Goal: Transaction & Acquisition: Purchase product/service

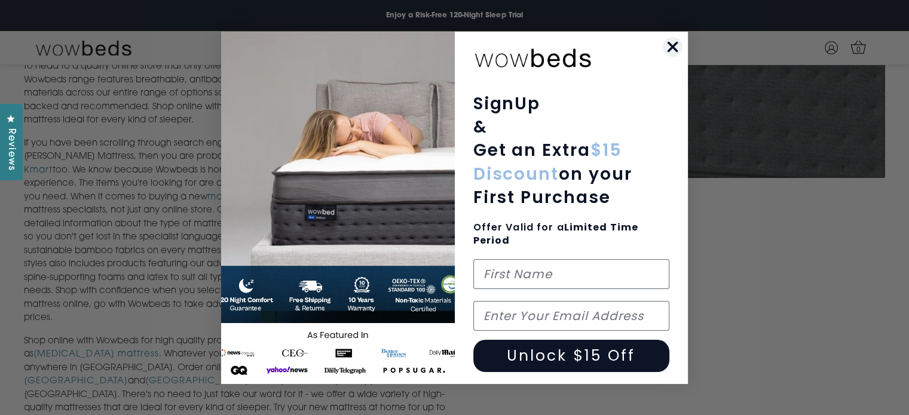
scroll to position [538, 0]
click at [669, 54] on circle "Close dialog" at bounding box center [673, 46] width 20 height 20
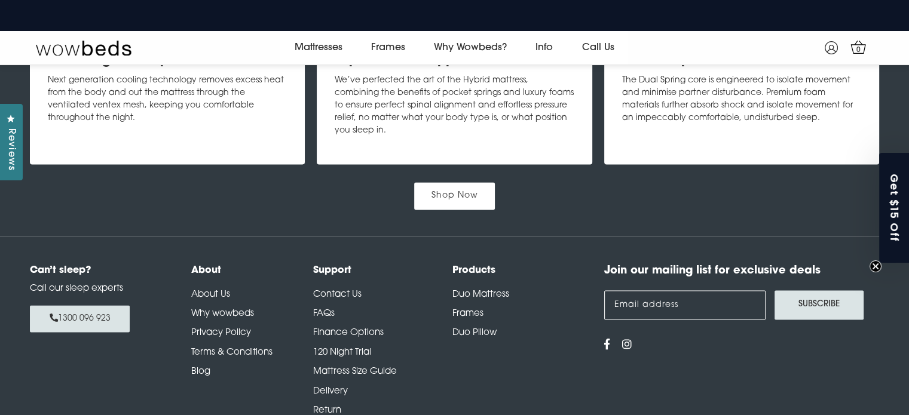
scroll to position [1547, 0]
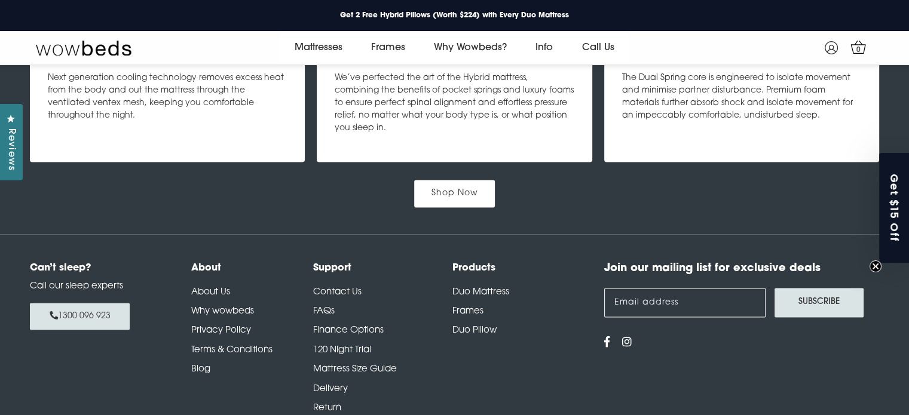
click at [463, 197] on link "Shop Now" at bounding box center [454, 193] width 81 height 27
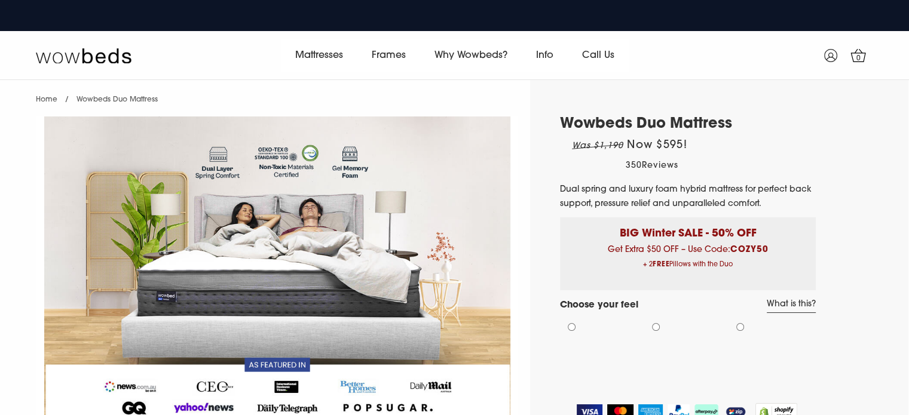
select select "Medium-Firm"
select select "Queen"
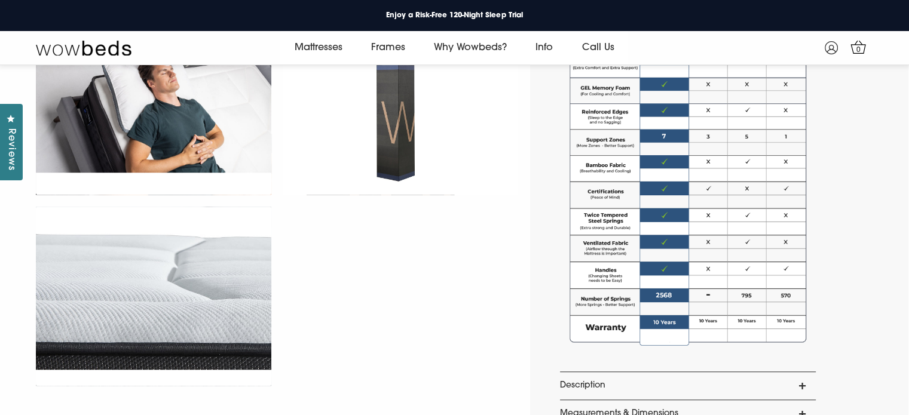
scroll to position [752, 0]
